Goal: Task Accomplishment & Management: Use online tool/utility

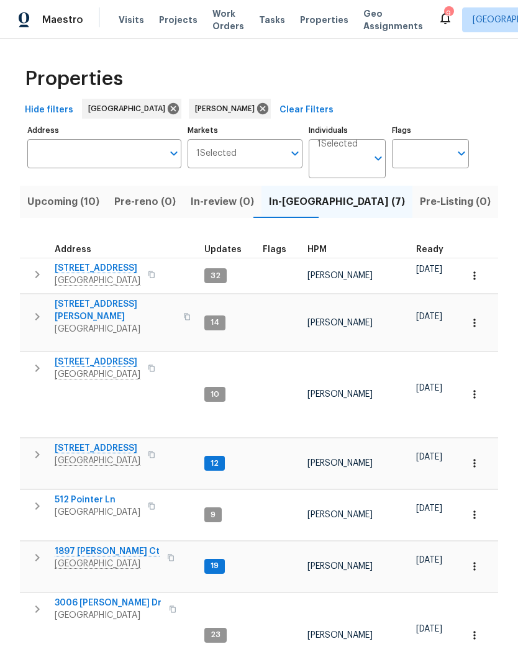
click at [106, 597] on span "3006 Sheddan Dr" at bounding box center [108, 603] width 107 height 12
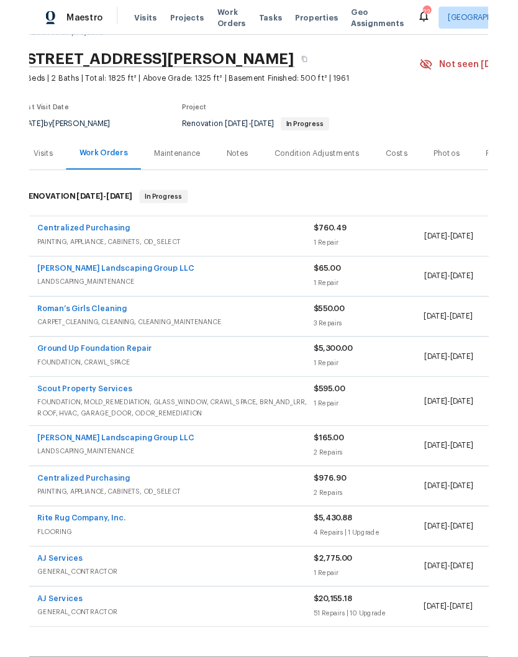
scroll to position [34, 11]
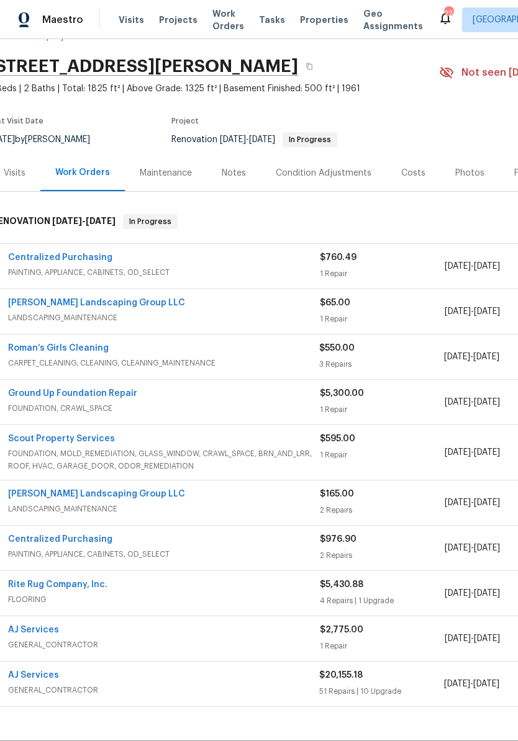
click at [132, 304] on link "Sandoval Landscaping Group LLC" at bounding box center [96, 303] width 177 height 9
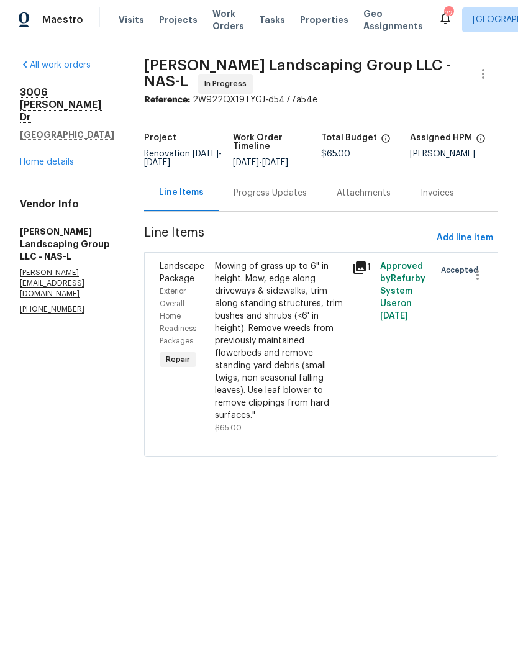
click at [133, 17] on span "Visits" at bounding box center [131, 20] width 25 height 12
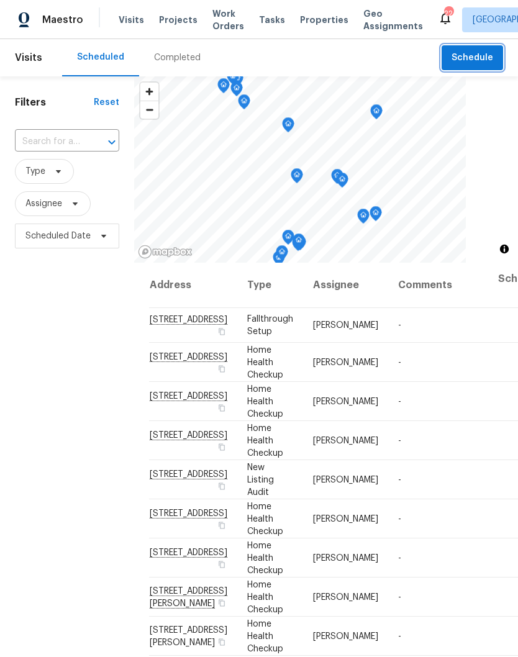
click at [487, 53] on span "Schedule" at bounding box center [472, 58] width 42 height 16
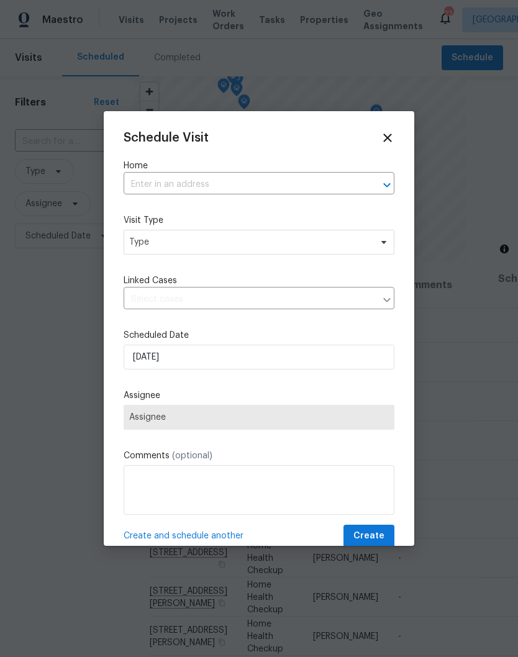
click at [172, 183] on input "text" at bounding box center [242, 184] width 236 height 19
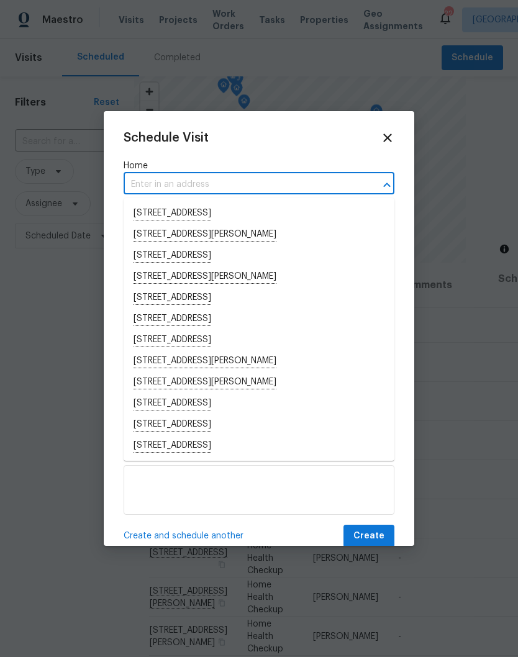
click at [154, 179] on input "text" at bounding box center [242, 184] width 236 height 19
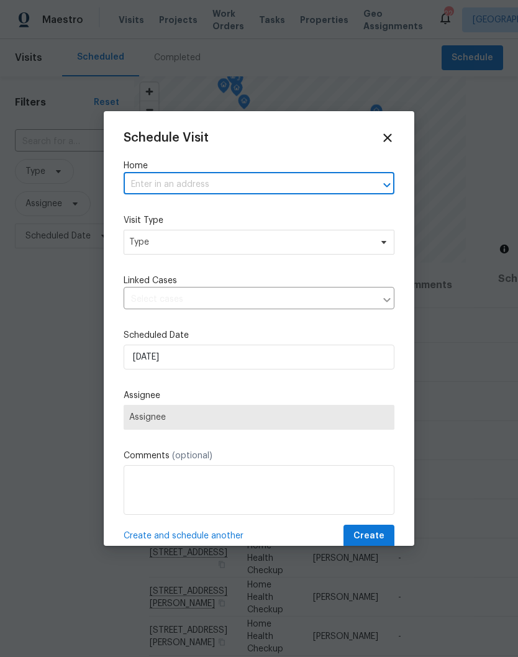
paste input "3006 Sheddan Dr Columbia, TN 38401"
type input "3006 Sheddan Dr Columbia, TN 38401"
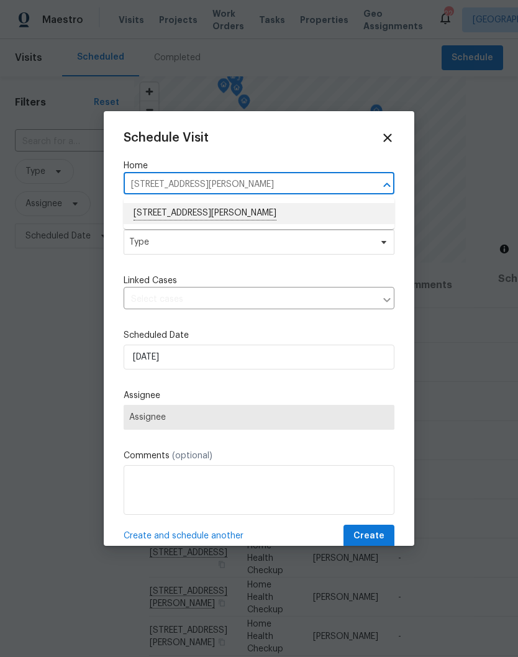
click at [196, 211] on li "3006 Sheddan Dr, Columbia, TN 38401" at bounding box center [259, 213] width 271 height 21
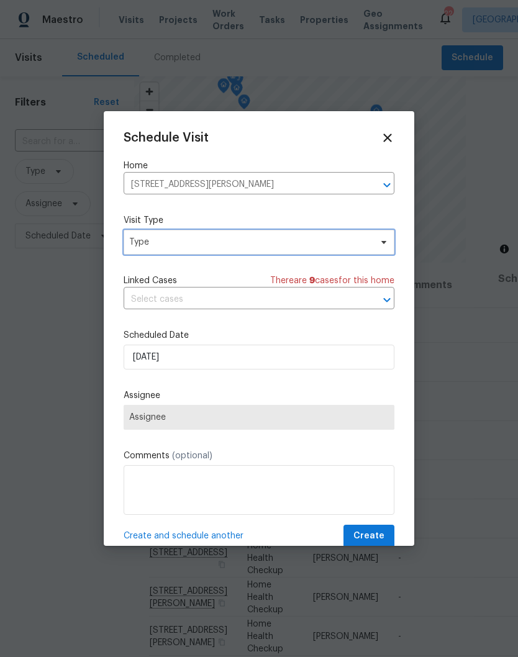
click at [384, 244] on icon at bounding box center [383, 242] width 5 height 3
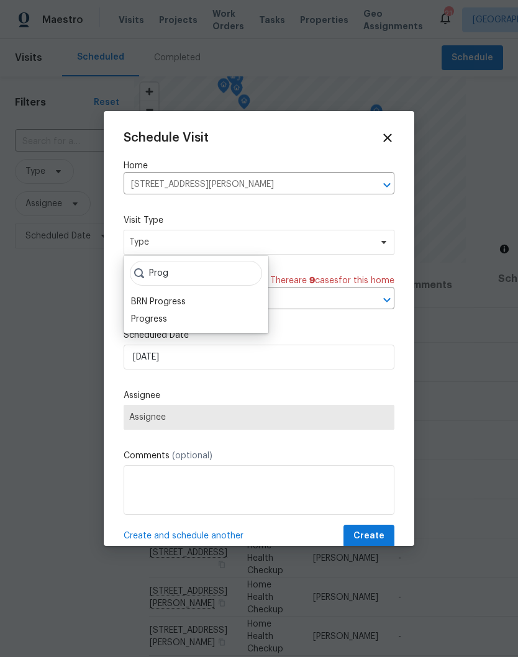
type input "Prog"
click at [165, 315] on div "Progress" at bounding box center [149, 319] width 36 height 12
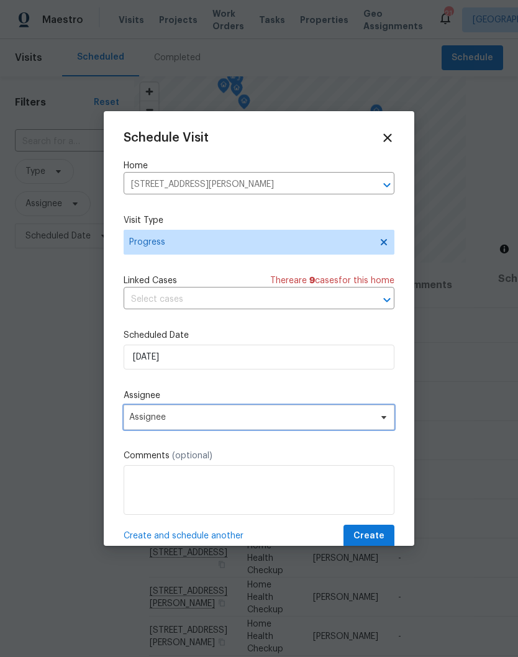
click at [379, 418] on icon at bounding box center [384, 417] width 10 height 10
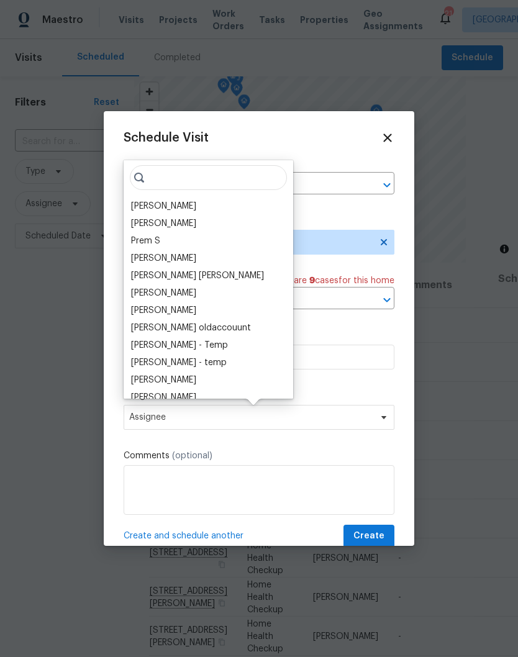
click at [187, 202] on div "[PERSON_NAME]" at bounding box center [163, 206] width 65 height 12
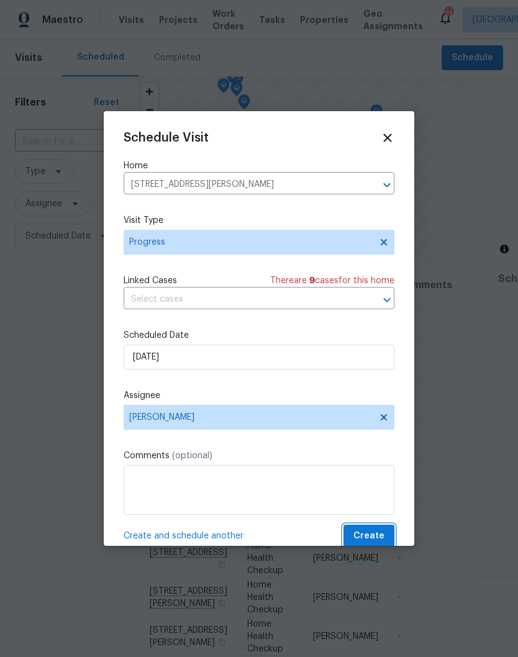
click at [379, 536] on span "Create" at bounding box center [368, 536] width 31 height 16
